Goal: Go to known website: Access a specific website the user already knows

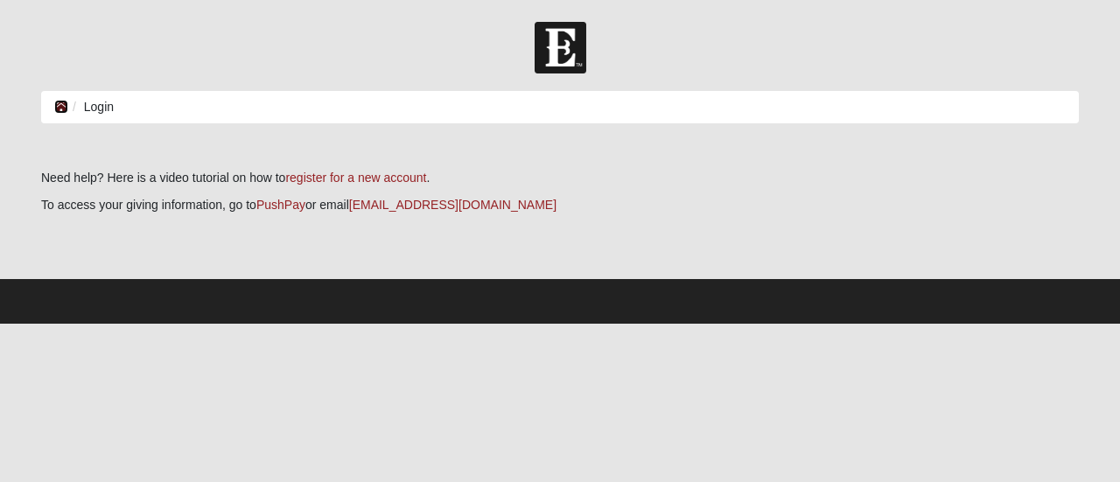
click at [64, 108] on icon at bounding box center [61, 107] width 14 height 12
